Goal: Task Accomplishment & Management: Use online tool/utility

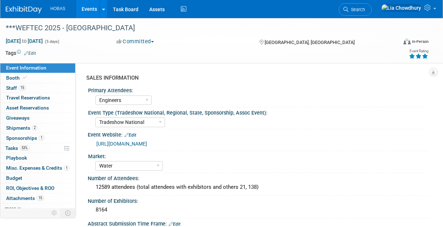
select select "Engineers"
select select "Tradeshow National"
select select "Water"
select select "Exhibiting and Sponsoring"
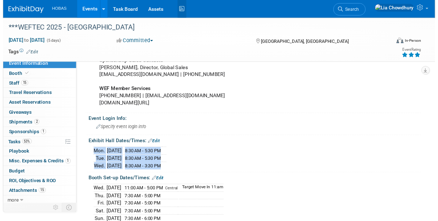
scroll to position [950, 0]
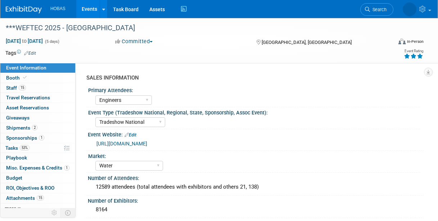
select select "Engineers"
select select "Tradeshow National"
select select "Water"
select select "Exhibiting and Sponsoring"
